Goal: Task Accomplishment & Management: Manage account settings

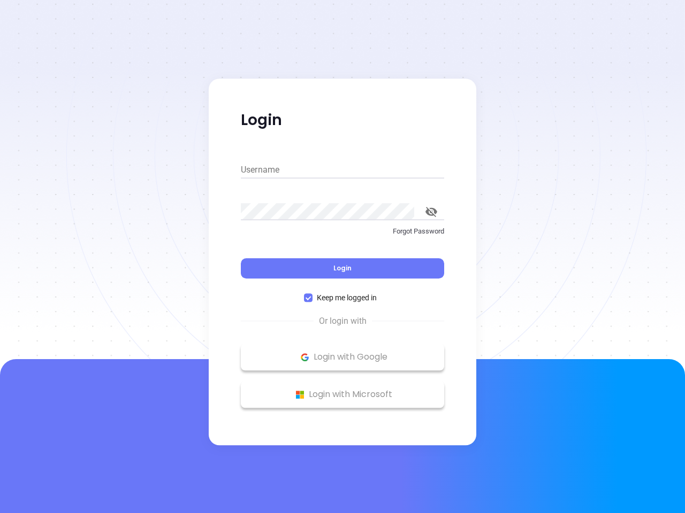
click at [342, 257] on div "Login" at bounding box center [342, 261] width 203 height 33
click at [342, 170] on input "Username" at bounding box center [342, 170] width 203 height 17
click at [431, 212] on icon "toggle password visibility" at bounding box center [431, 212] width 12 height 10
click at [342, 268] on span "Login" at bounding box center [342, 268] width 18 height 9
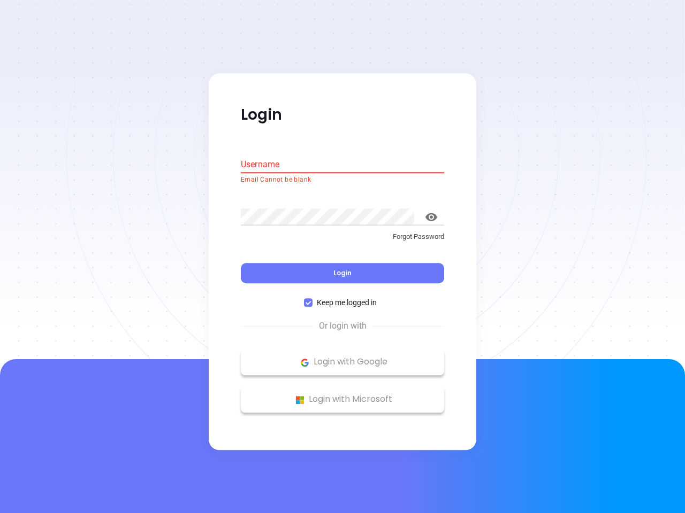
click at [342, 298] on span "Keep me logged in" at bounding box center [346, 303] width 68 height 12
click at [312, 299] on input "Keep me logged in" at bounding box center [308, 303] width 9 height 9
checkbox input "false"
click at [342, 357] on p "Login with Google" at bounding box center [342, 363] width 193 height 16
click at [342, 395] on p "Login with Microsoft" at bounding box center [342, 400] width 193 height 16
